Goal: Find specific page/section: Find specific page/section

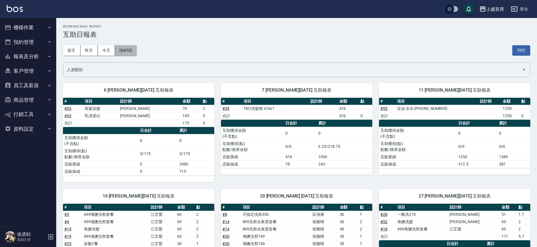
click at [132, 52] on button "[DATE]" at bounding box center [125, 50] width 21 height 10
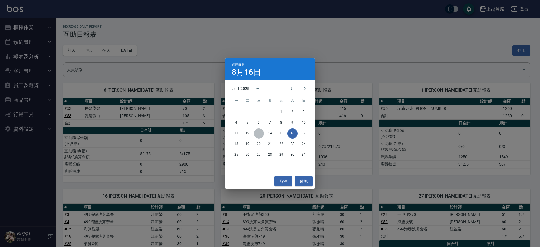
click at [258, 132] on button "13" at bounding box center [259, 134] width 10 height 10
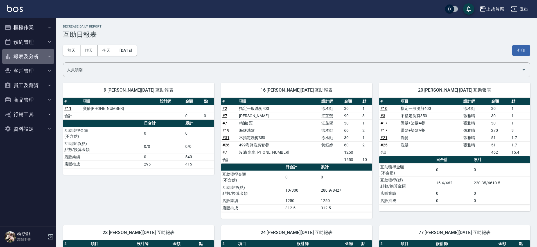
click at [36, 57] on button "報表及分析" at bounding box center [28, 56] width 52 height 15
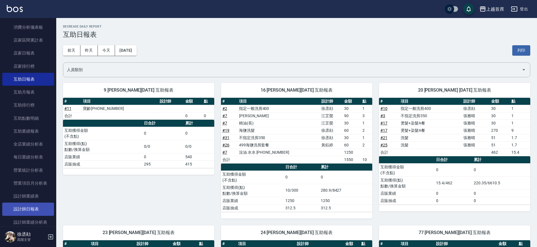
scroll to position [70, 0]
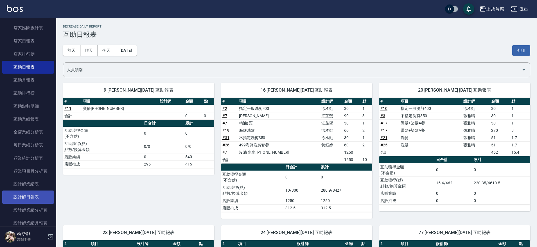
click at [43, 196] on link "設計師日報表" at bounding box center [28, 197] width 52 height 13
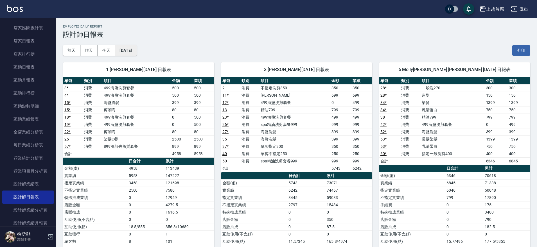
click at [136, 54] on button "[DATE]" at bounding box center [125, 50] width 21 height 10
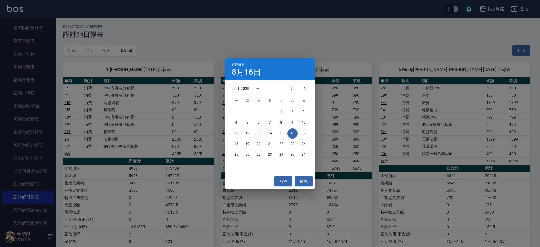
click at [262, 131] on button "13" at bounding box center [259, 134] width 10 height 10
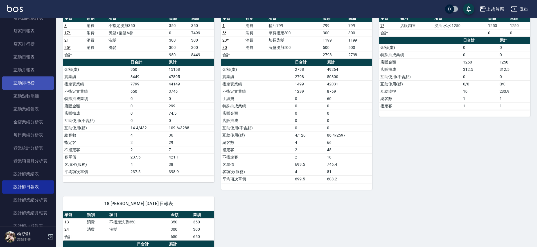
scroll to position [35, 0]
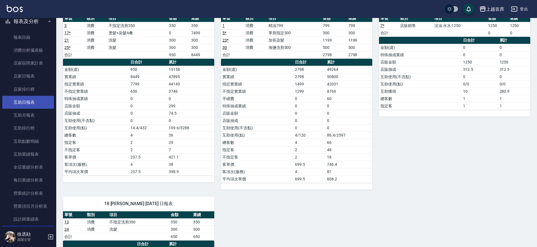
click at [45, 107] on link "互助日報表" at bounding box center [28, 102] width 52 height 13
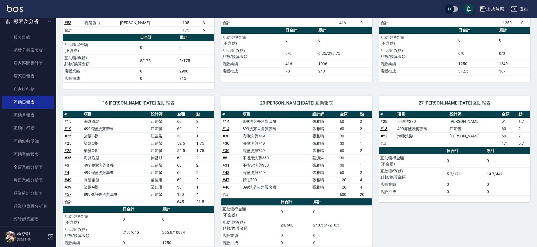
scroll to position [141, 0]
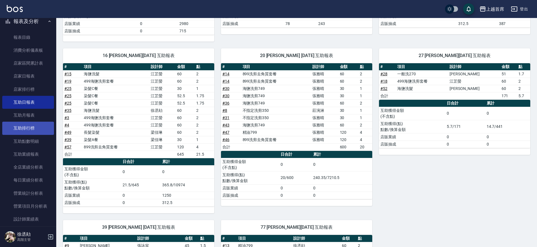
click at [28, 125] on link "互助排行榜" at bounding box center [28, 128] width 52 height 13
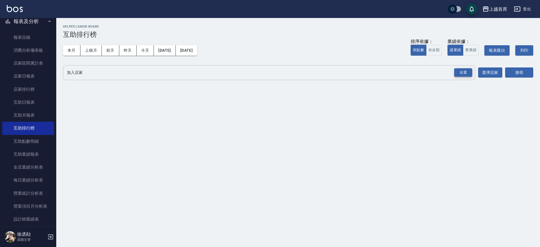
click at [465, 70] on div "全選" at bounding box center [463, 72] width 18 height 9
click at [74, 49] on button "本月" at bounding box center [71, 50] width 17 height 10
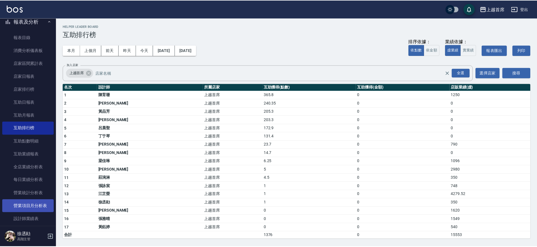
scroll to position [70, 0]
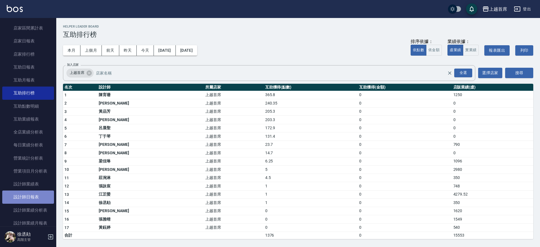
click at [36, 200] on link "設計師日報表" at bounding box center [28, 197] width 52 height 13
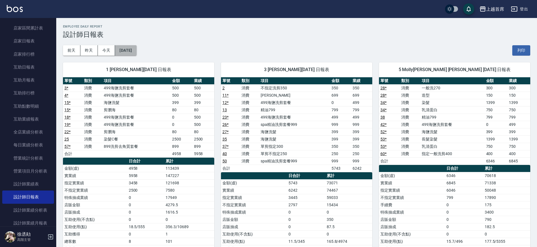
click at [136, 50] on button "[DATE]" at bounding box center [125, 50] width 21 height 10
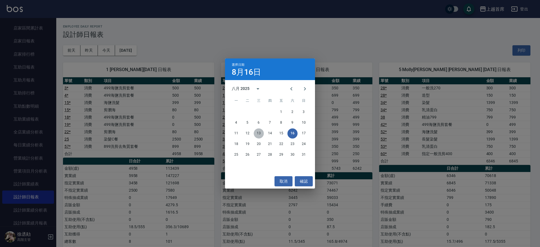
click at [258, 132] on button "13" at bounding box center [259, 134] width 10 height 10
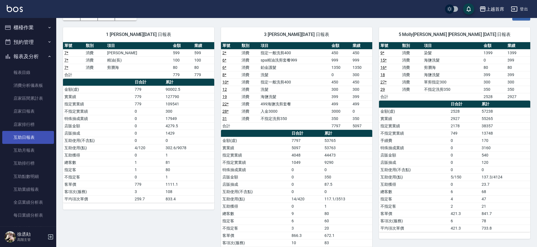
click at [30, 134] on link "互助日報表" at bounding box center [28, 137] width 52 height 13
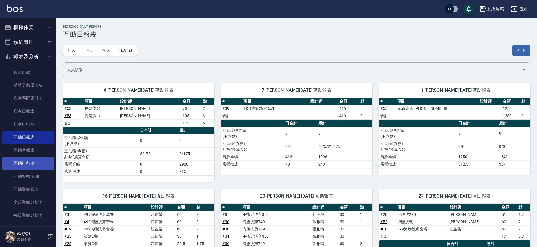
click at [34, 165] on link "互助排行榜" at bounding box center [28, 163] width 52 height 13
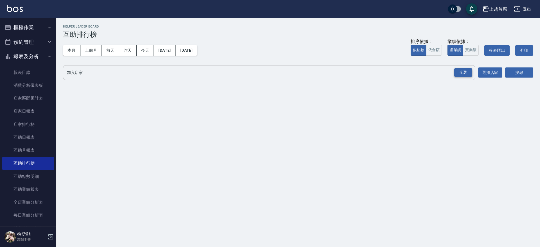
click at [459, 72] on div "全選" at bounding box center [463, 72] width 18 height 9
click at [64, 52] on button "本月" at bounding box center [71, 50] width 17 height 10
